Goal: Transaction & Acquisition: Purchase product/service

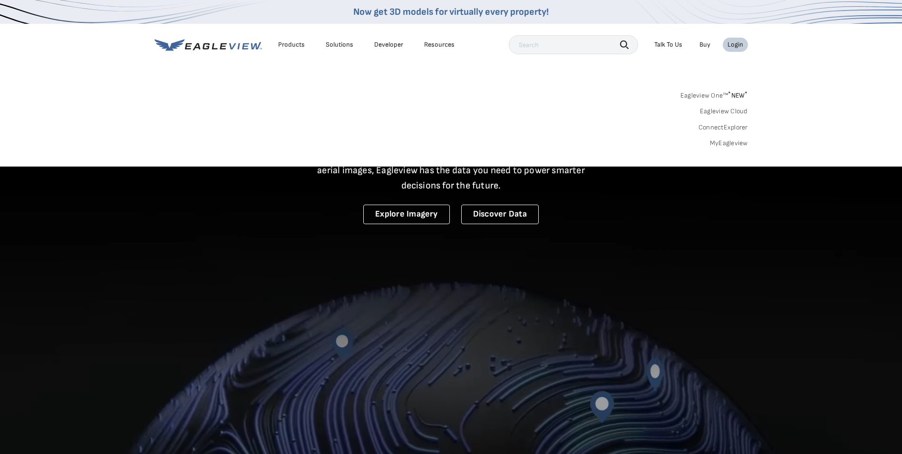
click at [729, 146] on link "MyEagleview" at bounding box center [729, 143] width 38 height 9
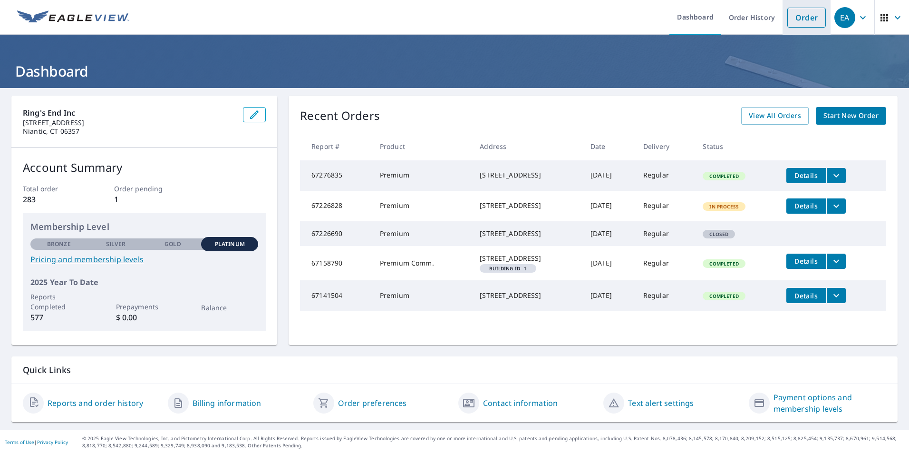
click at [794, 17] on link "Order" at bounding box center [807, 18] width 39 height 20
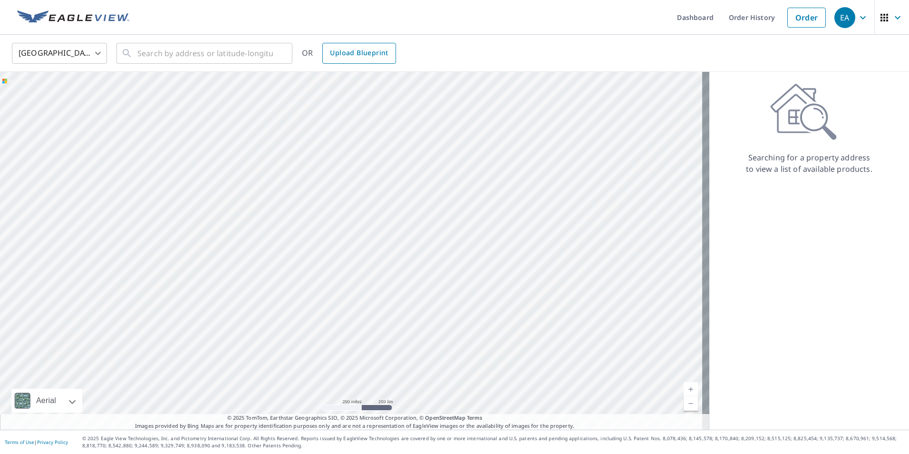
click at [378, 52] on span "Upload Blueprint" at bounding box center [359, 53] width 58 height 12
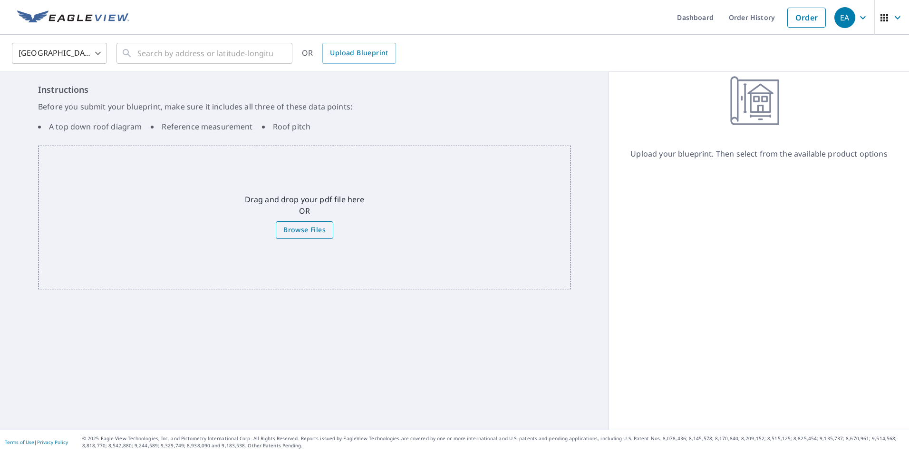
click at [296, 229] on span "Browse Files" at bounding box center [304, 230] width 42 height 12
click at [0, 0] on input "Browse Files" at bounding box center [0, 0] width 0 height 0
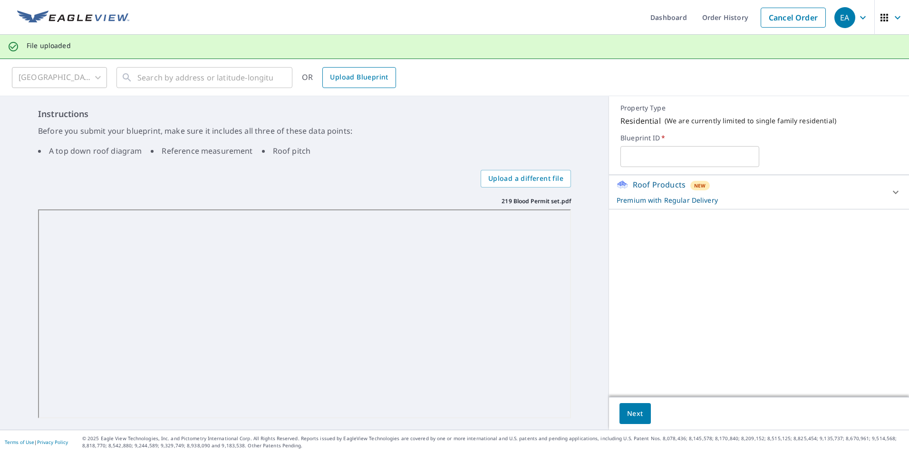
click at [373, 82] on span "Upload Blueprint" at bounding box center [359, 77] width 58 height 12
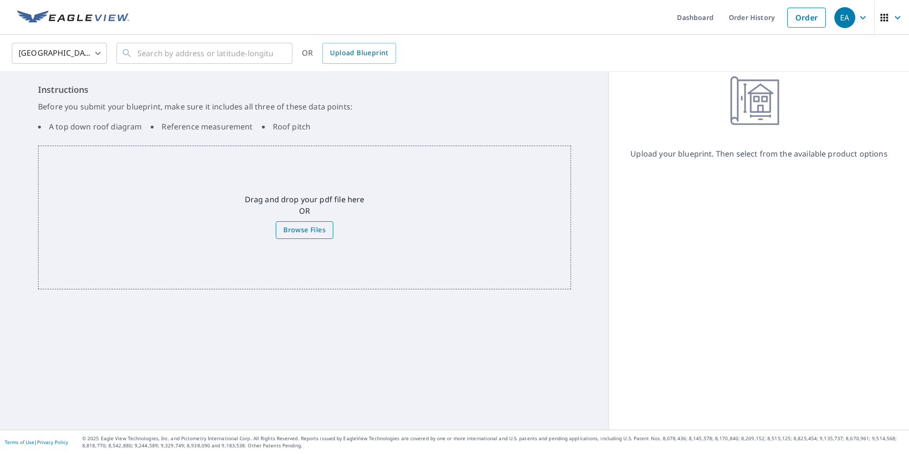
click at [286, 222] on label "Browse Files" at bounding box center [305, 230] width 58 height 18
click at [0, 0] on input "Browse Files" at bounding box center [0, 0] width 0 height 0
click at [802, 24] on link "Order" at bounding box center [807, 18] width 39 height 20
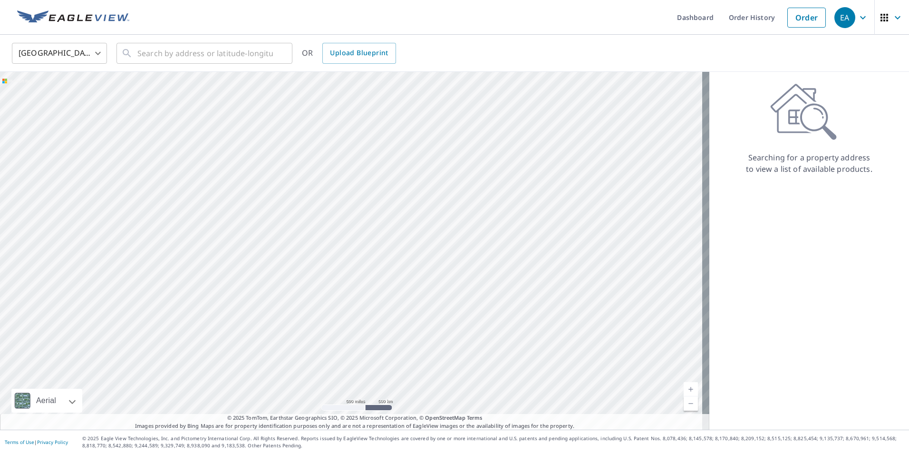
click at [895, 22] on icon "button" at bounding box center [897, 17] width 11 height 11
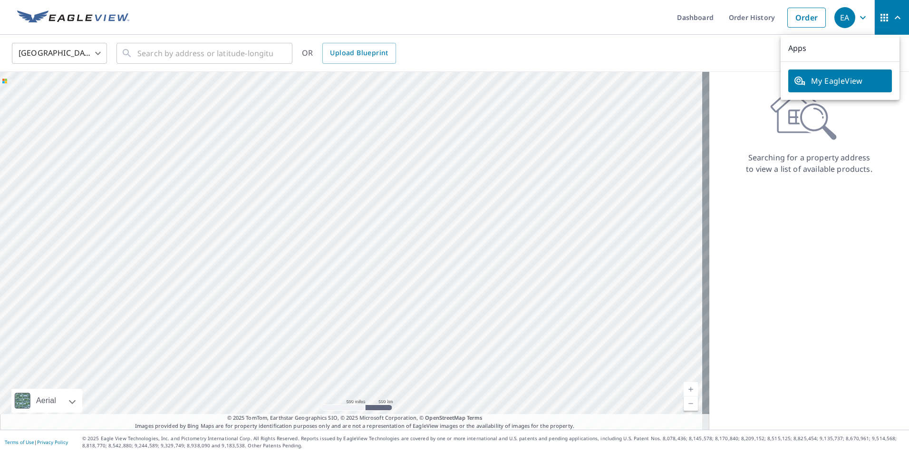
click at [842, 91] on link "My EagleView" at bounding box center [841, 80] width 104 height 23
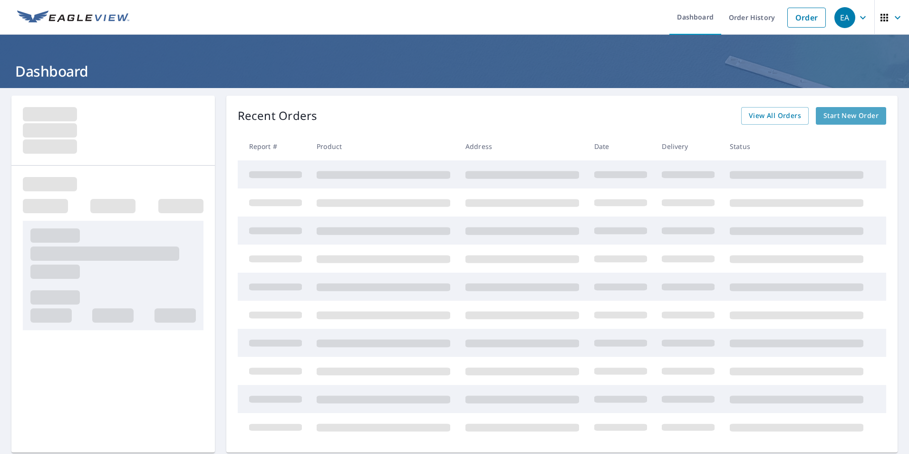
click at [849, 113] on span "Start New Order" at bounding box center [851, 116] width 55 height 12
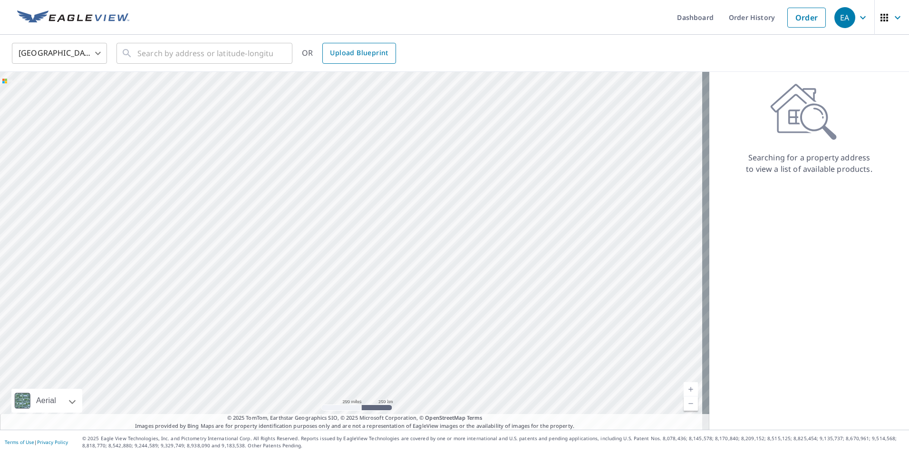
click at [360, 52] on span "Upload Blueprint" at bounding box center [359, 53] width 58 height 12
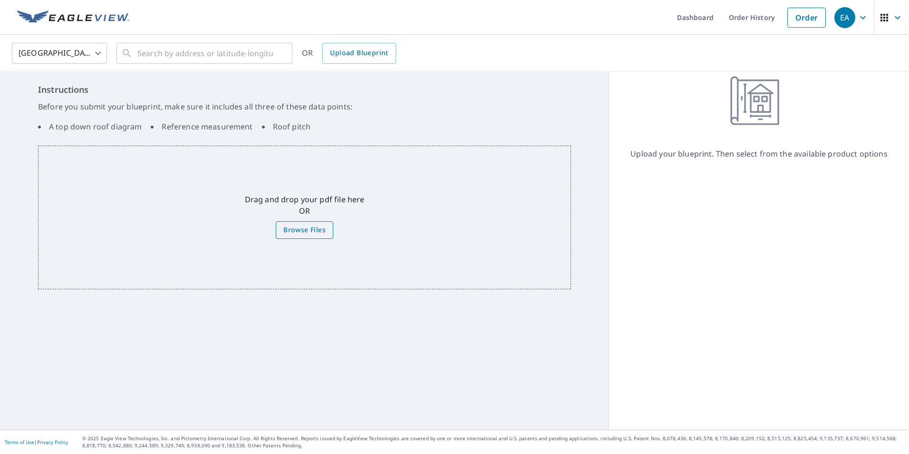
click at [317, 228] on span "Browse Files" at bounding box center [304, 230] width 42 height 12
click at [0, 0] on input "Browse Files" at bounding box center [0, 0] width 0 height 0
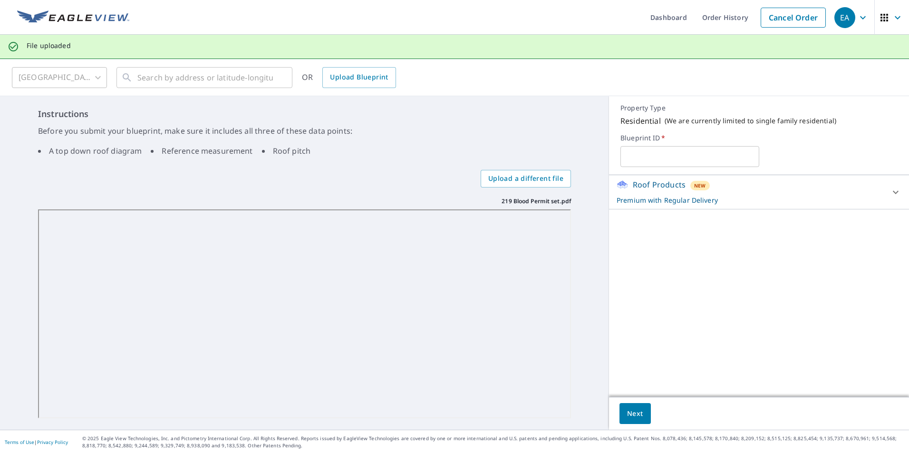
click at [662, 184] on p "Roof Products" at bounding box center [659, 184] width 53 height 11
click at [633, 410] on span "Next" at bounding box center [635, 414] width 16 height 12
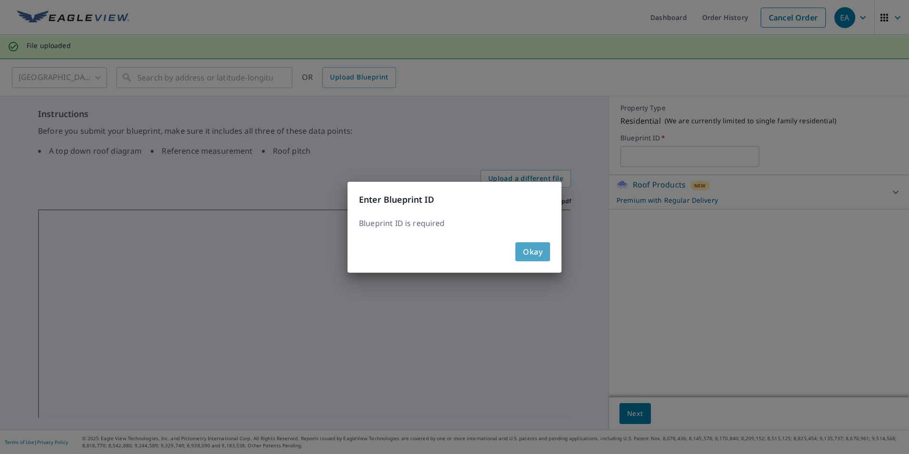
click at [540, 254] on span "Okay" at bounding box center [532, 251] width 19 height 13
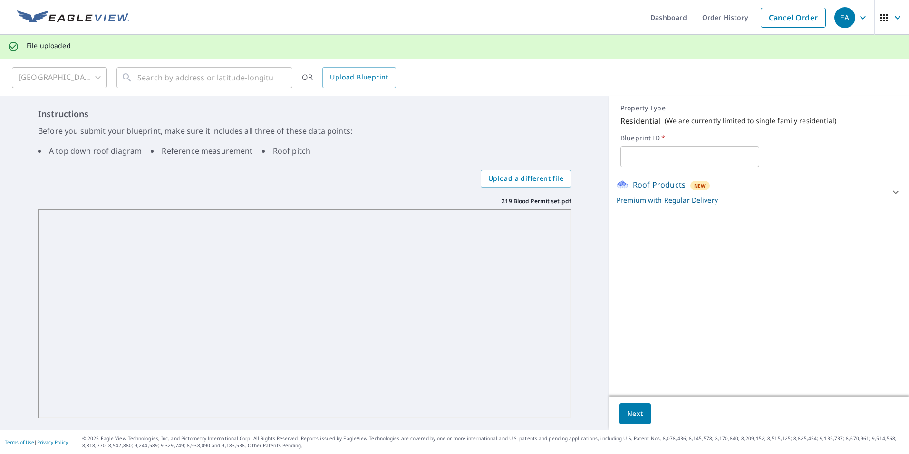
click at [624, 164] on input "text" at bounding box center [690, 156] width 138 height 27
type input "219 Blood"
click at [633, 411] on span "Next" at bounding box center [635, 414] width 16 height 12
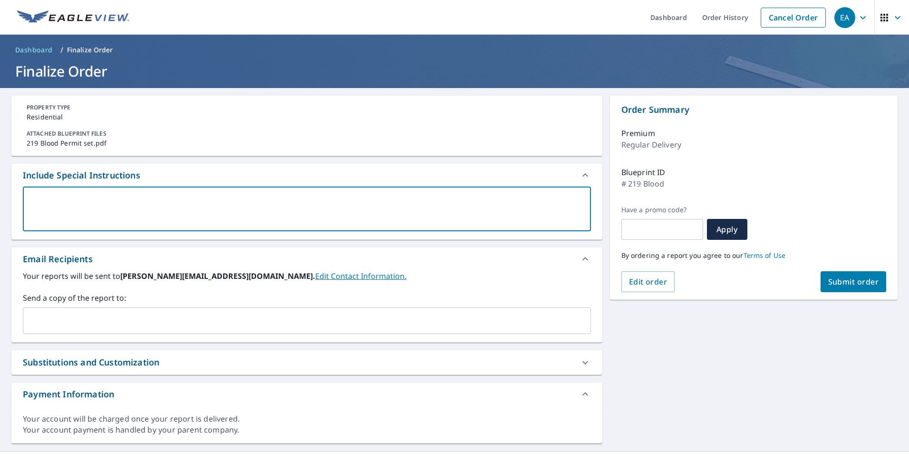
click at [81, 208] on textarea at bounding box center [306, 208] width 555 height 27
type textarea "l"
type textarea "x"
type textarea "L"
type textarea "x"
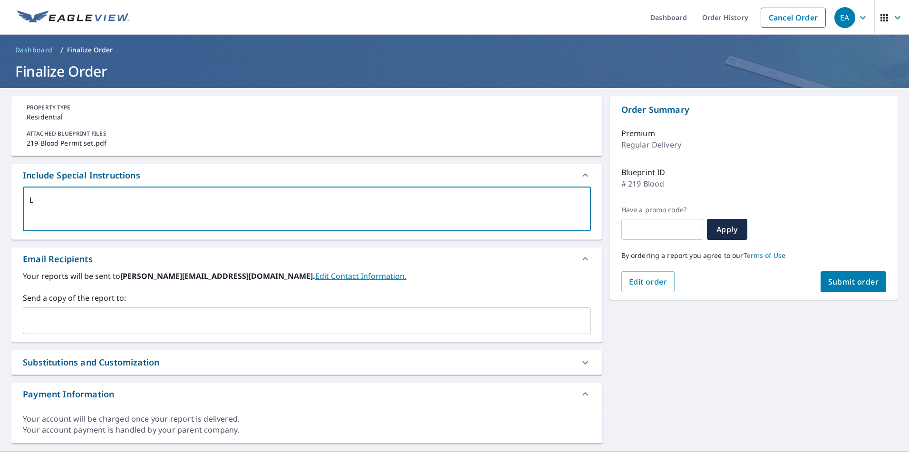
type textarea "Lo"
type textarea "x"
type textarea "Loo"
type textarea "x"
type textarea "Look"
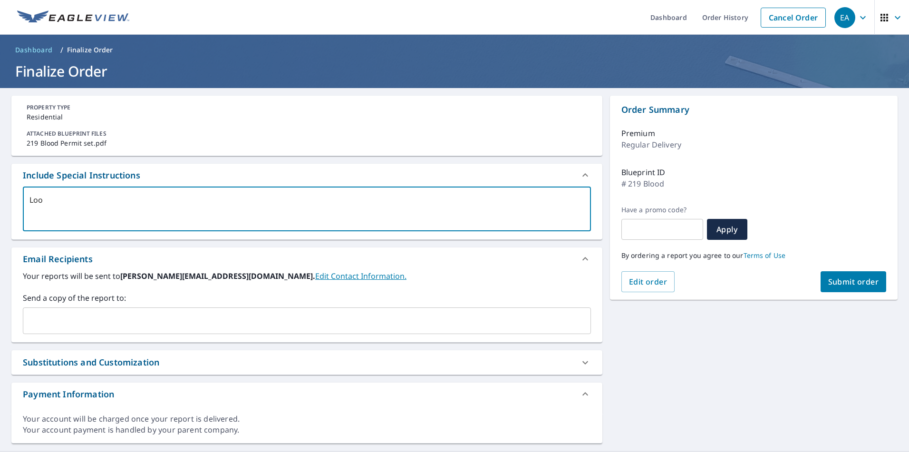
type textarea "x"
type textarea "Looki"
type textarea "x"
type textarea "Lookin"
type textarea "x"
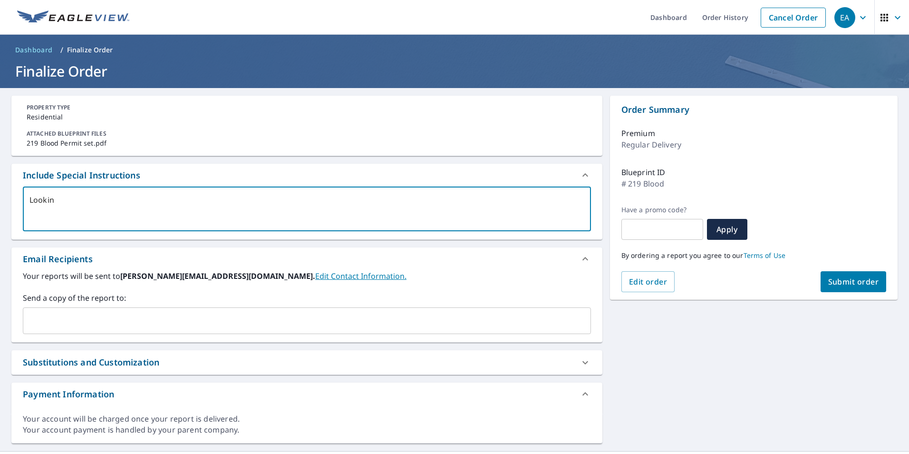
type textarea "Looking"
type textarea "x"
type textarea "Looking"
type textarea "x"
type textarea "Looking f"
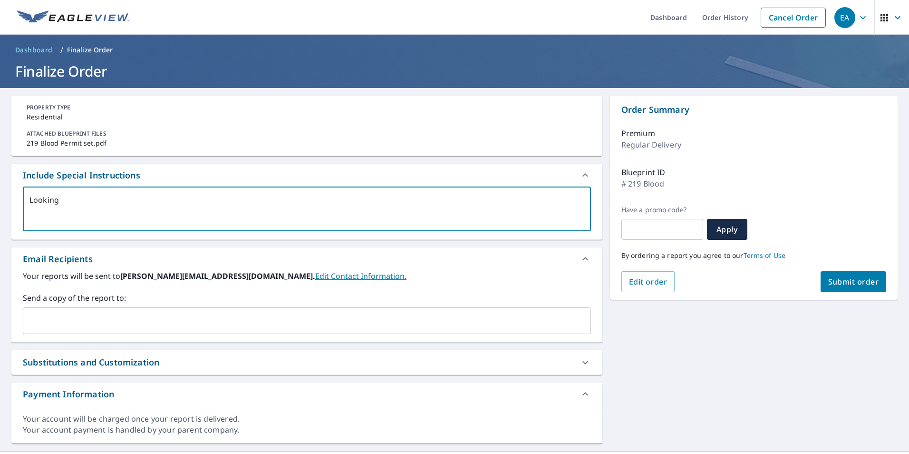
type textarea "x"
type textarea "Looking fo"
type textarea "x"
type textarea "Looking for"
type textarea "x"
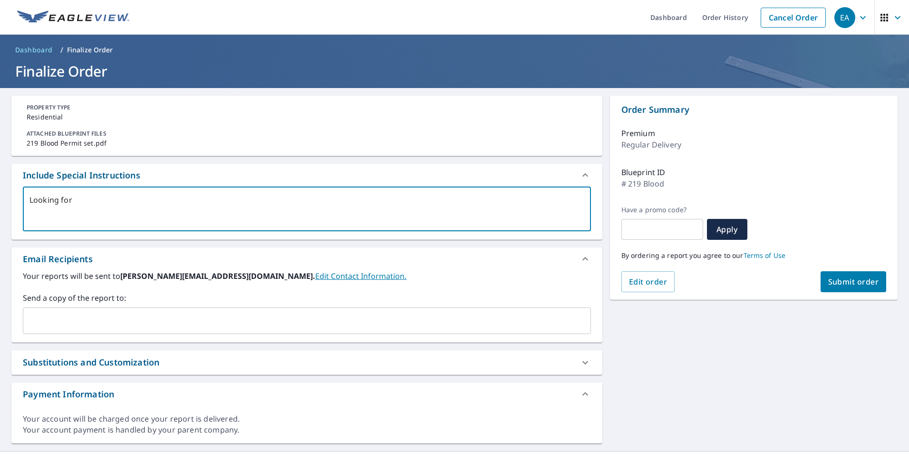
type textarea "Looking for"
type textarea "x"
type textarea "Looking for s"
type textarea "x"
type textarea "Looking for si"
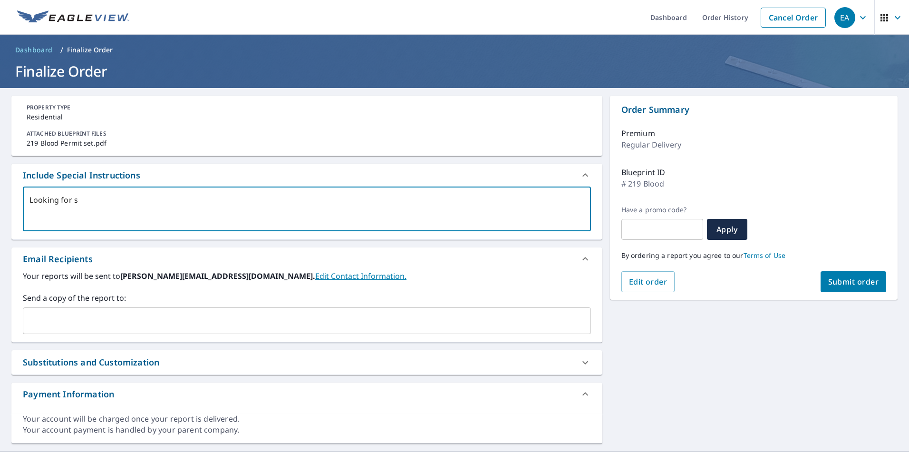
type textarea "x"
type textarea "Looking for sis"
type textarea "x"
type textarea "Looking for sis="
type textarea "x"
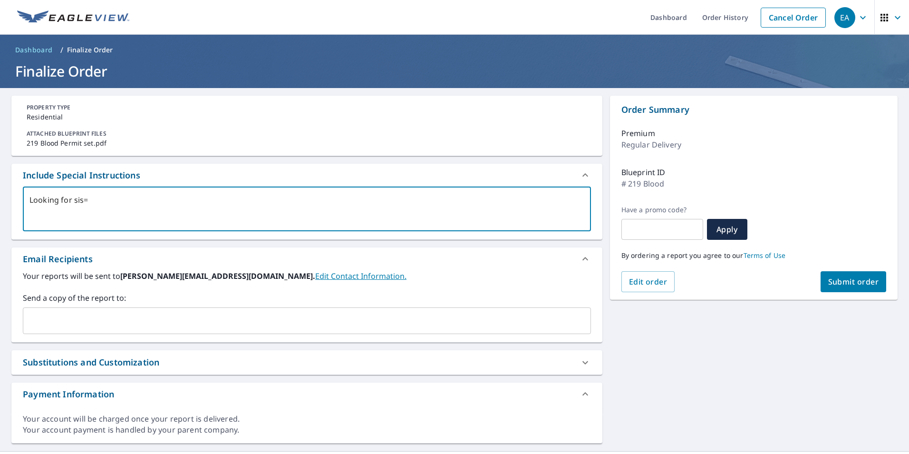
type textarea "Looking for sis"
type textarea "x"
type textarea "Looking for si"
type textarea "x"
type textarea "Looking for sid"
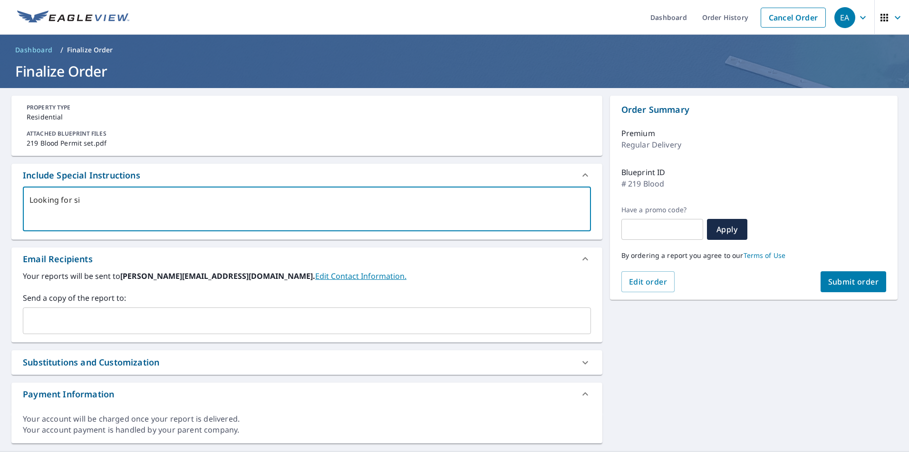
type textarea "x"
type textarea "Looking for sidi"
type textarea "x"
type textarea "Looking for sidin"
type textarea "x"
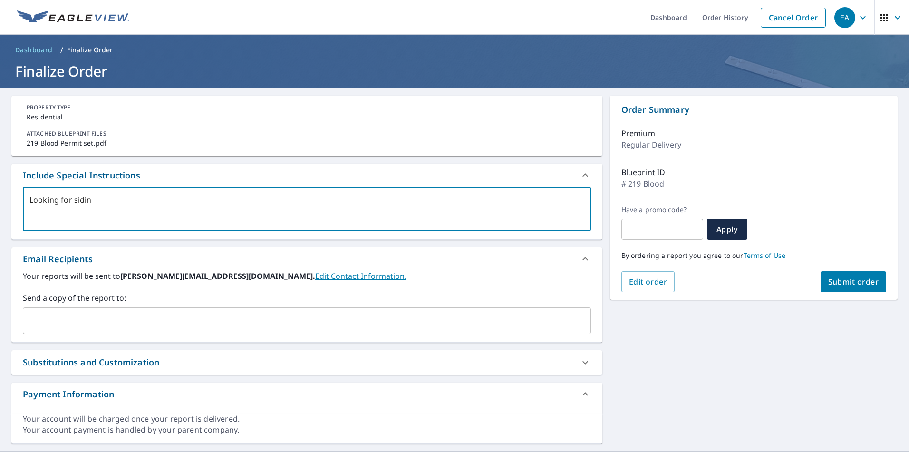
type textarea "Looking for siding"
type textarea "x"
type textarea "Looking for sidings for"
type textarea "x"
type textarea "Looking for sidings for"
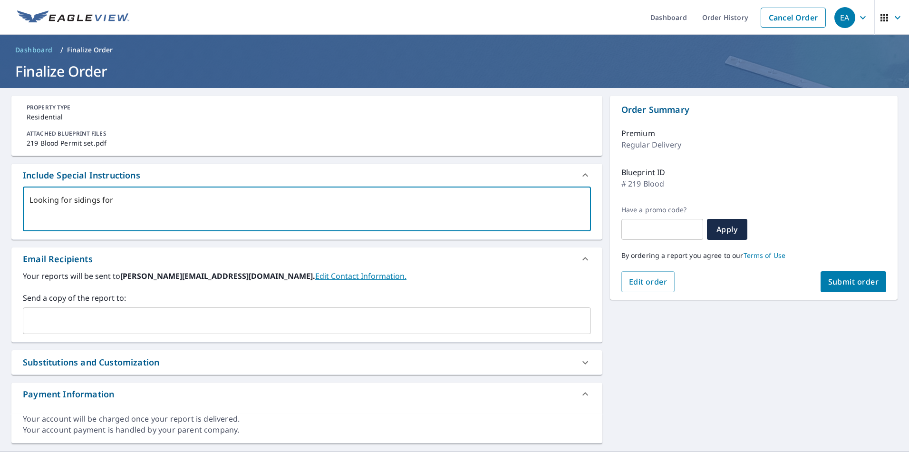
type textarea "x"
type textarea "Looking for sidings for 3"
type textarea "x"
type textarea "Looking for sidings for 31"
type textarea "x"
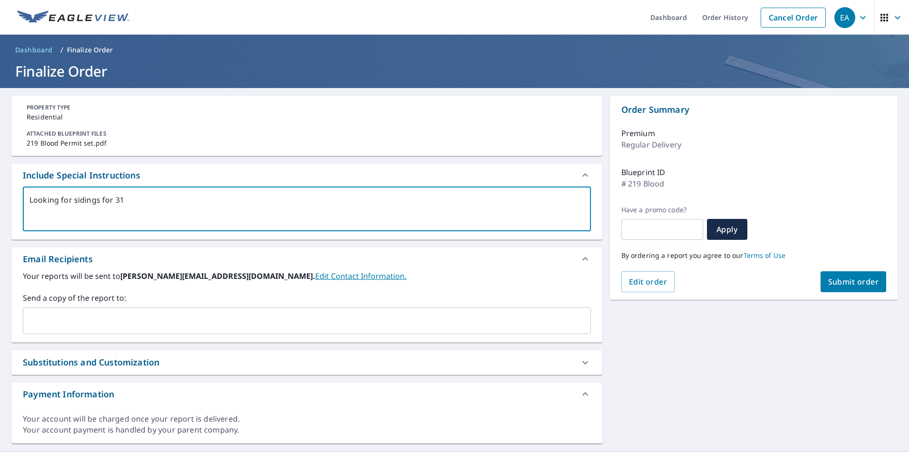
type textarea "Looking for sidings for 319"
type textarea "x"
type textarea "Looking for sidings for 31="
type textarea "x"
type textarea "Looking for sidings for 31"
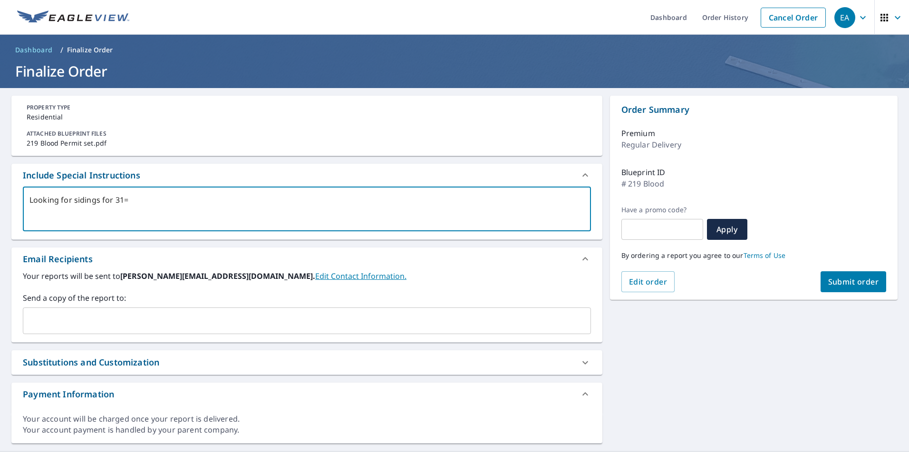
type textarea "x"
type textarea "Looking for sidings for 3"
type textarea "x"
type textarea "Looking for sidings for"
type textarea "x"
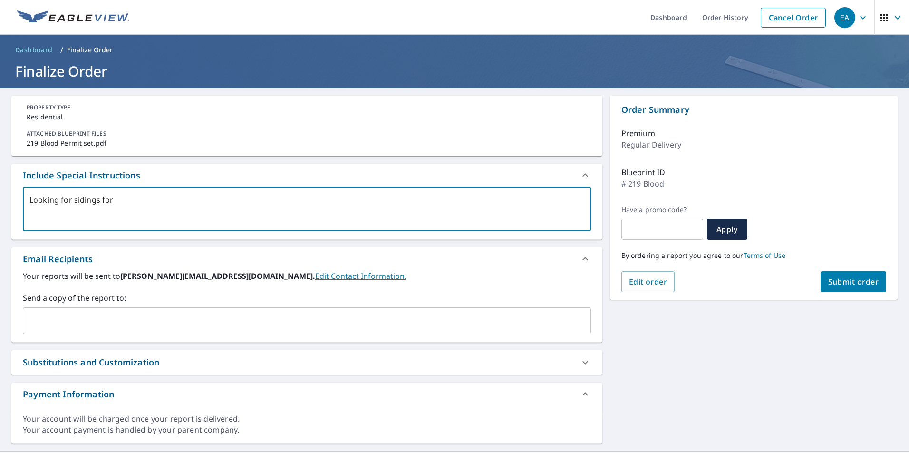
type textarea "Looking for sidings for 2"
type textarea "x"
type textarea "Looking for sidings for 21"
type textarea "x"
type textarea "Looking for sidings for 219"
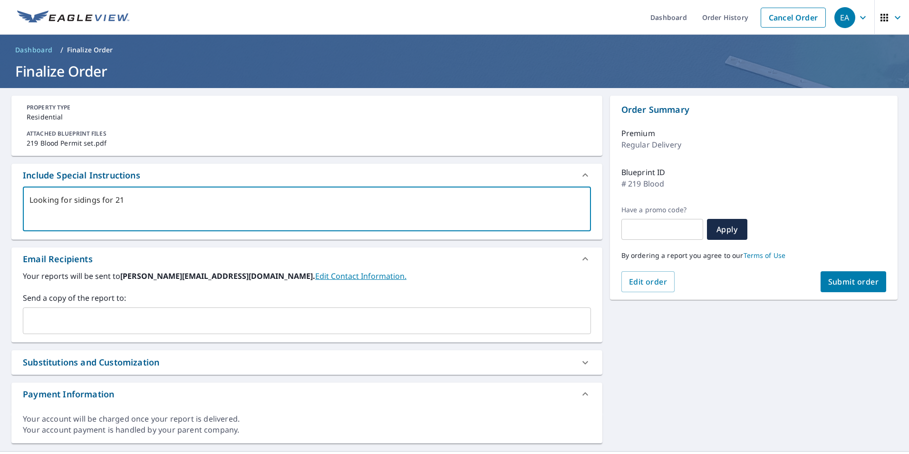
type textarea "x"
type textarea "Looking for sidings for 219"
type textarea "x"
type textarea "Looking for sidings for 219 B"
type textarea "x"
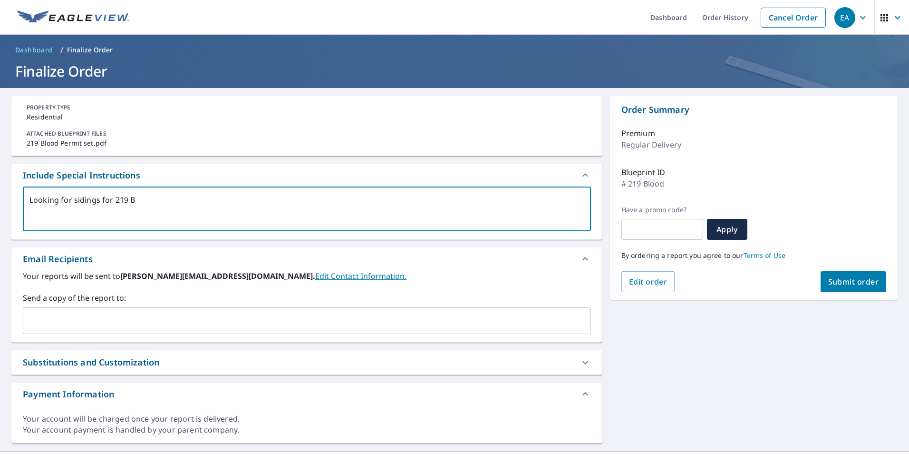
type textarea "Looking for sidings for 219 Bl"
type textarea "x"
type textarea "Looking for sidings for 219 Blo"
type textarea "x"
type textarea "Looking for sidings for 219 Bloo"
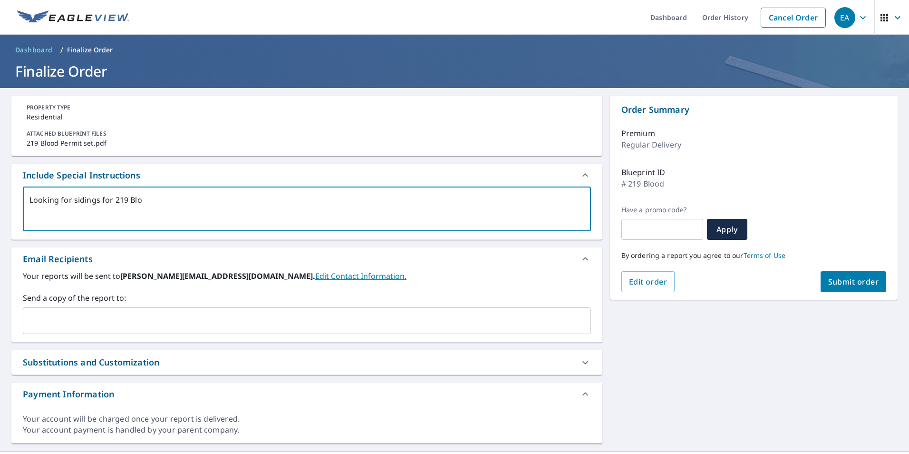
type textarea "x"
type textarea "Looking for sidings for 219 Blood"
type textarea "x"
type textarea "Looking for sidings for 219 Blood"
type textarea "x"
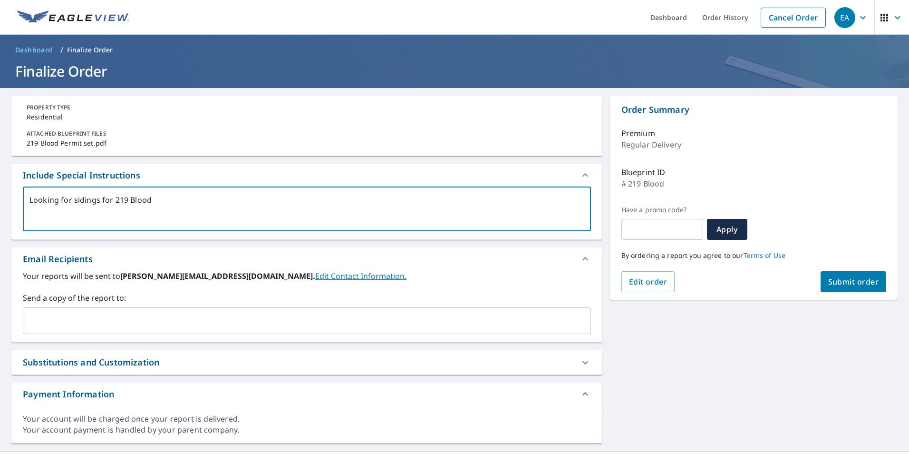
type textarea "Looking for sidings for 219 Blood S"
type textarea "x"
type textarea "Looking for sidings for 219 Blood St"
type textarea "x"
type textarea "Looking for sidings for 219 Blood Str"
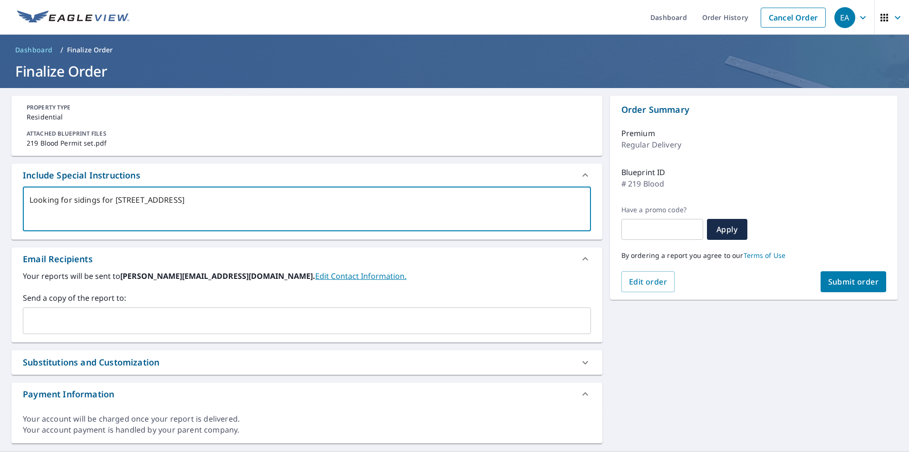
type textarea "x"
type textarea "Looking for sidings for 219 Blood Stre"
type textarea "x"
type textarea "Looking for sidings for 219 Blood Stree"
type textarea "x"
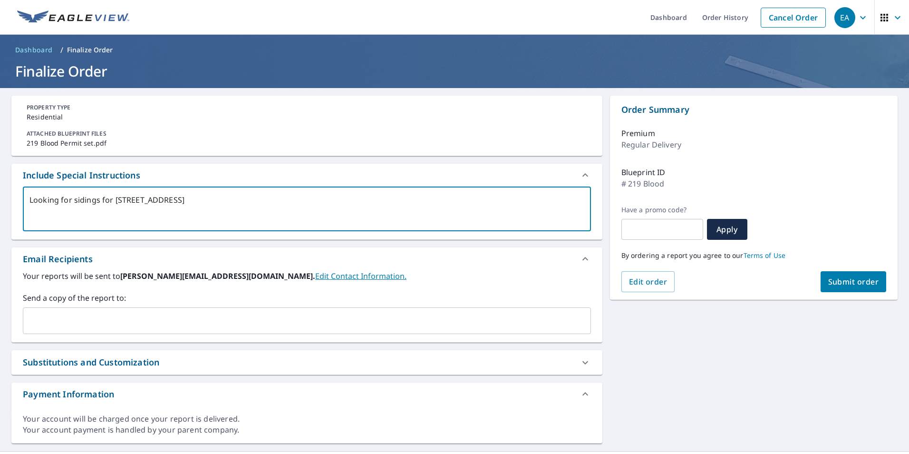
type textarea "Looking for sidings for 219 Blood Street"
type textarea "x"
click at [99, 200] on textarea "Looking for sidings for 219 Blood Street" at bounding box center [306, 208] width 555 height 27
type textarea "Looking for siding for 219 Blood Street"
type textarea "x"
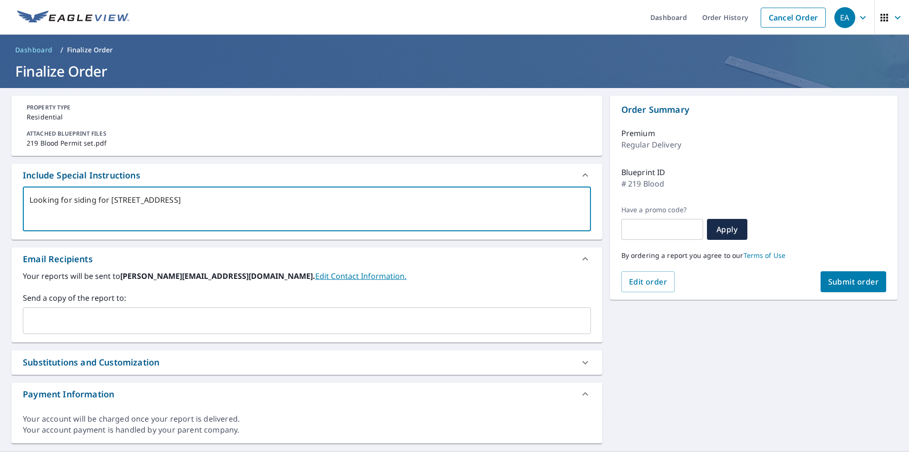
type textarea "Looking for siding for 219 Blood Street"
type textarea "x"
type textarea "Looking for siding e for 219 Blood Street"
type textarea "x"
type textarea "Looking for siding es for 219 Blood Street"
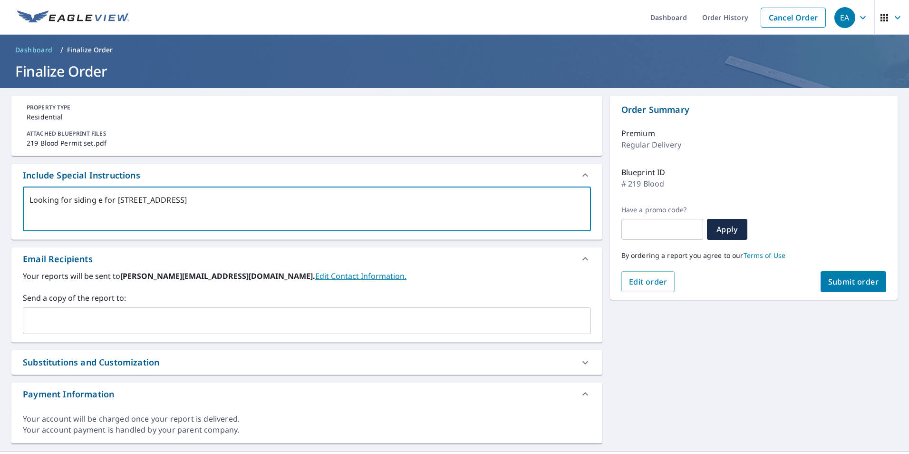
type textarea "x"
type textarea "Looking for siding est for 219 Blood Street"
type textarea "x"
type textarea "Looking for siding esti for 219 Blood Street"
type textarea "x"
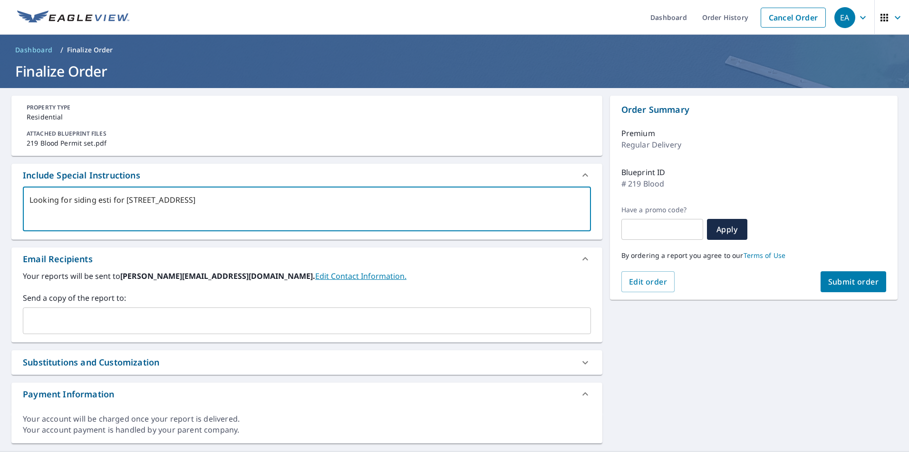
type textarea "Looking for siding estim for 219 Blood Street"
type textarea "x"
type textarea "Looking for siding estima for 219 Blood Street"
type textarea "x"
type textarea "Looking for siding estimat for 219 Blood Street"
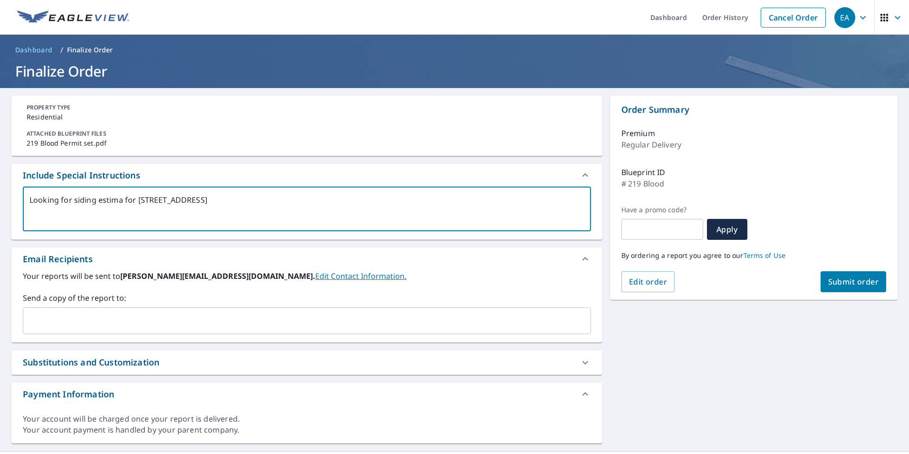
type textarea "x"
type textarea "Looking for siding estimate for 219 Blood Street"
type textarea "x"
type textarea "Looking for siding estimate for 219 Blood Street"
type textarea "x"
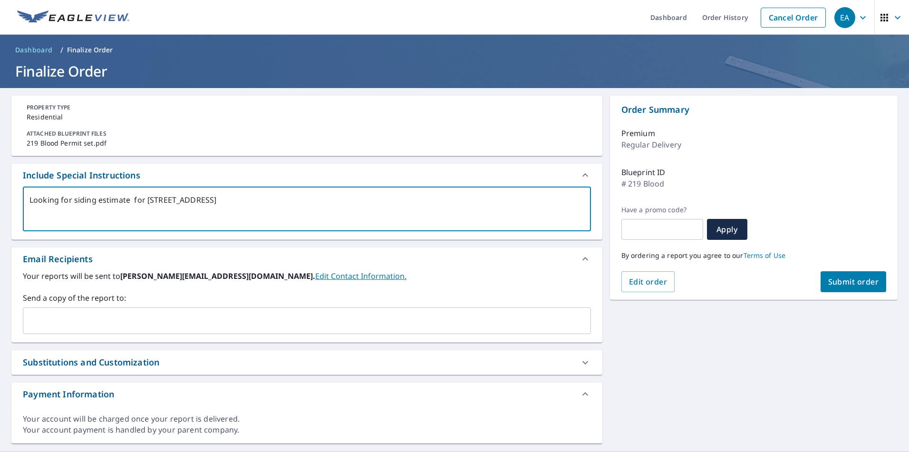
type textarea "Looking for siding estimate for 219 Blood Street"
click at [854, 281] on span "Submit order" at bounding box center [853, 281] width 51 height 10
type textarea "x"
